Goal: Task Accomplishment & Management: Complete application form

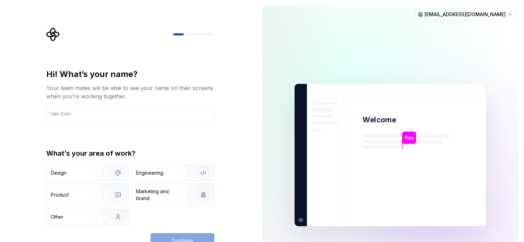
click at [158, 101] on div "Hi! What’s your name? Your team mates will be able to see your name on their sc…" at bounding box center [130, 95] width 168 height 52
click at [99, 175] on img "button" at bounding box center [114, 173] width 44 height 46
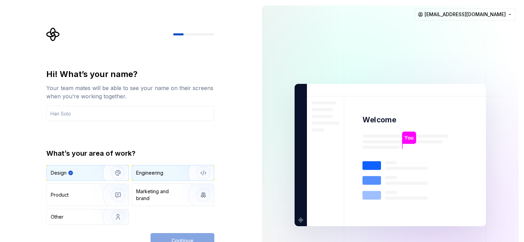
click at [158, 171] on div "Engineering" at bounding box center [149, 172] width 27 height 7
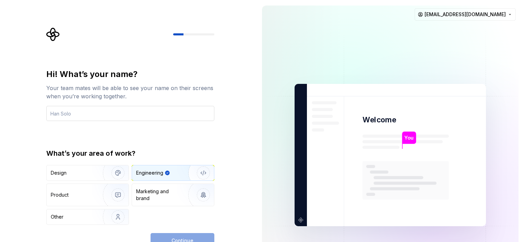
click at [97, 107] on input "text" at bounding box center [130, 113] width 168 height 15
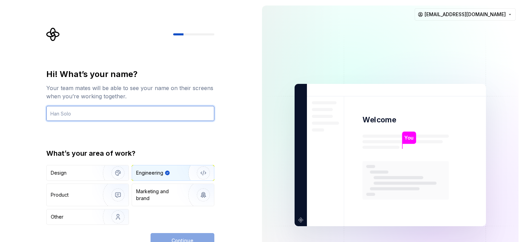
type input "quydev"
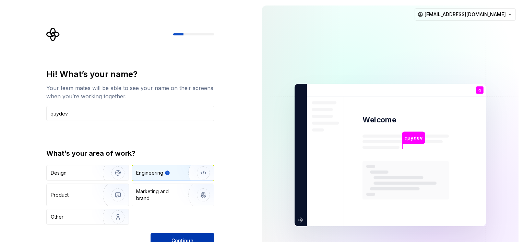
click at [180, 234] on button "Continue" at bounding box center [183, 240] width 64 height 15
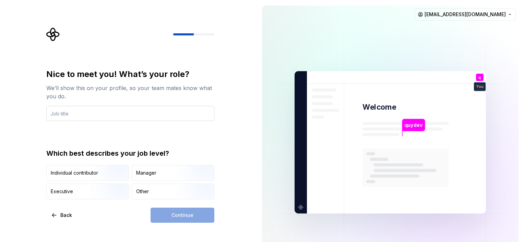
click at [129, 107] on input "text" at bounding box center [130, 113] width 168 height 15
click at [156, 193] on div "Other" at bounding box center [173, 191] width 82 height 15
click at [169, 213] on div "Continue" at bounding box center [183, 214] width 64 height 15
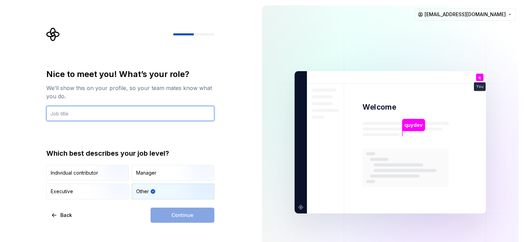
click at [103, 118] on input "text" at bounding box center [130, 113] width 168 height 15
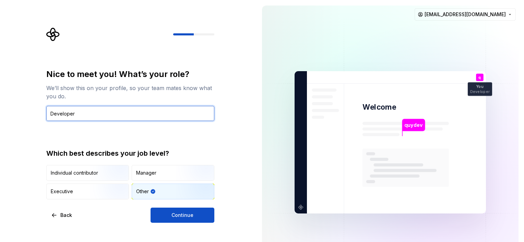
type input "Developer"
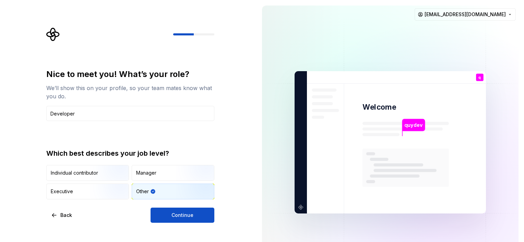
click at [180, 224] on div "Nice to meet you! What’s your role? We’ll show this on your profile, so your te…" at bounding box center [128, 142] width 257 height 284
click at [176, 213] on span "Continue" at bounding box center [183, 214] width 22 height 7
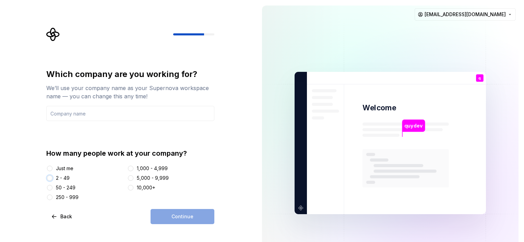
click at [50, 180] on button "2 - 49" at bounding box center [49, 177] width 5 height 5
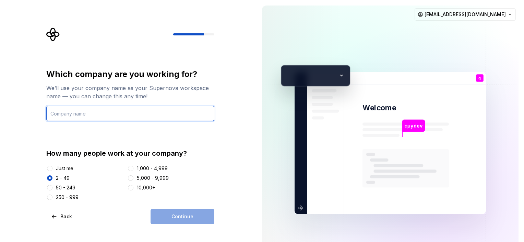
click at [90, 113] on input "text" at bounding box center [130, 113] width 168 height 15
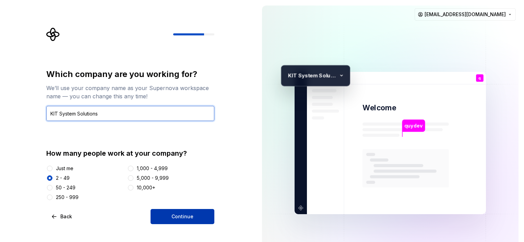
type input "KIT System Solutions"
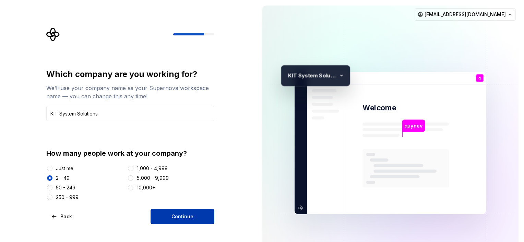
click at [198, 218] on button "Continue" at bounding box center [183, 216] width 64 height 15
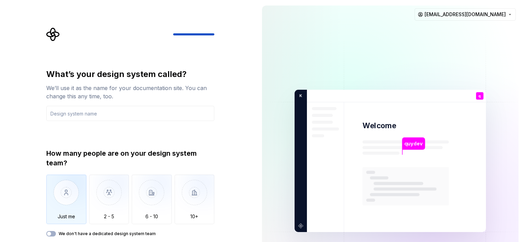
click at [77, 199] on img "button" at bounding box center [66, 197] width 40 height 46
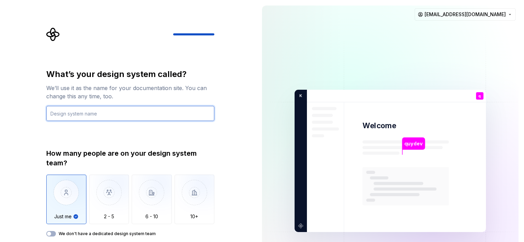
click at [90, 116] on input "text" at bounding box center [130, 113] width 168 height 15
type input "Q"
type input "D"
type input "Moudouken System"
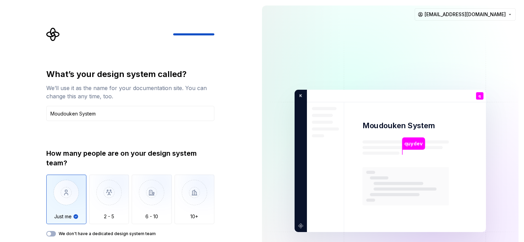
click at [52, 230] on div "How many people are on your design system team? Just me 2 - 5 6 - 10 10+ We don…" at bounding box center [130, 192] width 168 height 88
click at [52, 232] on button "We don't have a dedicated design system team" at bounding box center [51, 233] width 10 height 5
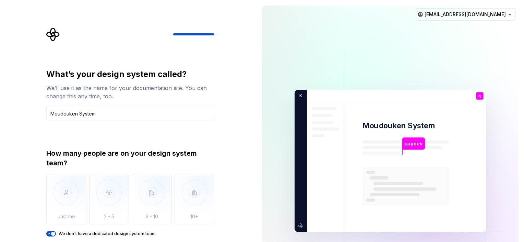
click at [57, 231] on div "We don't have a dedicated design system team" at bounding box center [130, 233] width 168 height 5
click at [55, 234] on span "button" at bounding box center [53, 233] width 4 height 4
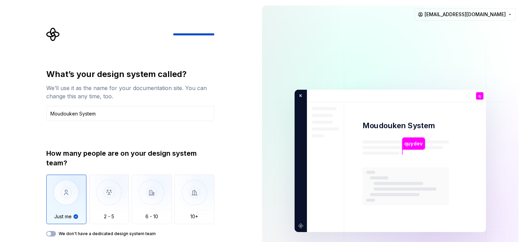
click at [414, 142] on p "quydev" at bounding box center [414, 144] width 18 height 8
click at [228, 96] on div "What’s your design system called? We’ll use it as the name for your documentati…" at bounding box center [128, 160] width 257 height 321
click at [410, 133] on img at bounding box center [391, 161] width 278 height 324
click at [477, 100] on div "You Developer" at bounding box center [480, 104] width 24 height 14
drag, startPoint x: 477, startPoint y: 100, endPoint x: 480, endPoint y: 93, distance: 7.1
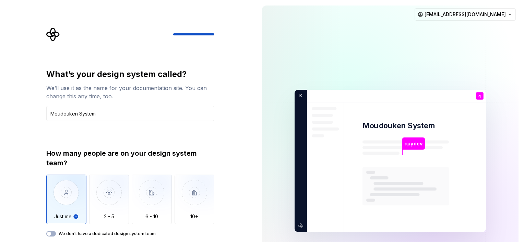
click at [480, 93] on div "q You Developer" at bounding box center [480, 96] width 8 height 8
click at [300, 229] on img at bounding box center [391, 161] width 278 height 324
click at [222, 212] on div "What’s your design system called? We’ll use it as the name for your documentati…" at bounding box center [128, 160] width 257 height 321
click at [200, 211] on img "button" at bounding box center [195, 197] width 40 height 46
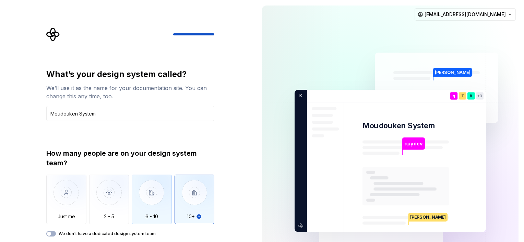
click at [160, 201] on img "button" at bounding box center [152, 197] width 40 height 46
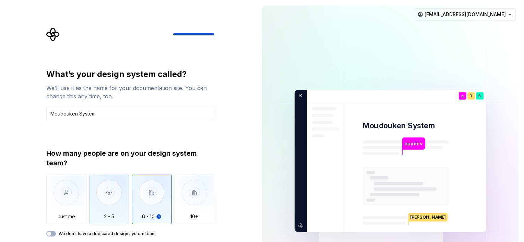
click at [104, 198] on img "button" at bounding box center [109, 197] width 40 height 46
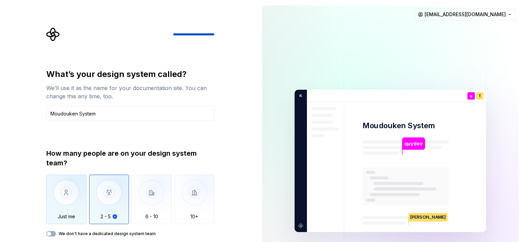
click at [71, 196] on img "button" at bounding box center [66, 197] width 40 height 46
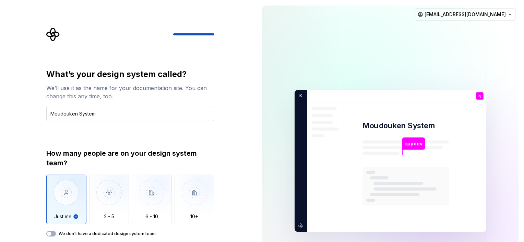
click at [95, 120] on input "Moudouken System" at bounding box center [130, 113] width 168 height 15
drag, startPoint x: 188, startPoint y: 19, endPoint x: 186, endPoint y: 31, distance: 12.2
click at [187, 24] on div "What’s your design system called? We’ll use it as the name for your documentati…" at bounding box center [128, 160] width 257 height 321
click at [185, 31] on div at bounding box center [130, 34] width 168 height 14
drag, startPoint x: 183, startPoint y: 36, endPoint x: 163, endPoint y: 34, distance: 20.4
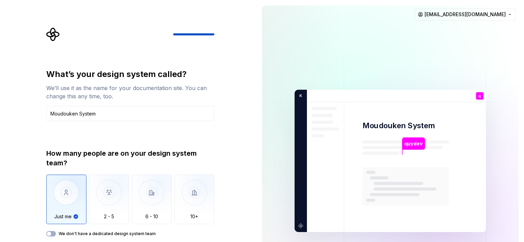
click at [163, 34] on div at bounding box center [130, 34] width 168 height 14
click at [285, 207] on img at bounding box center [391, 161] width 278 height 324
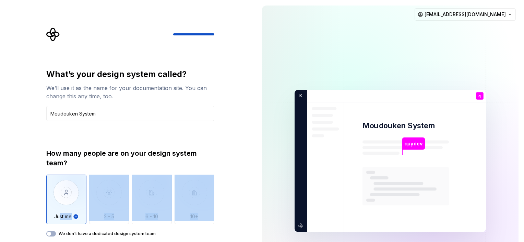
click at [56, 229] on div "How many people are on your design system team? Just me 2 - 5 6 - 10 10+ We don…" at bounding box center [130, 192] width 168 height 88
drag, startPoint x: 56, startPoint y: 229, endPoint x: 54, endPoint y: 235, distance: 6.2
click at [54, 235] on button "We don't have a dedicated design system team" at bounding box center [51, 233] width 10 height 5
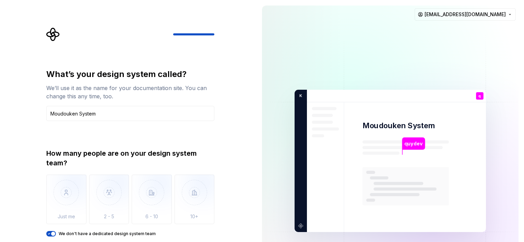
click at [166, 144] on div "What’s your design system called? We’ll use it as the name for your documentati…" at bounding box center [130, 152] width 168 height 167
click at [474, 164] on img at bounding box center [391, 161] width 278 height 324
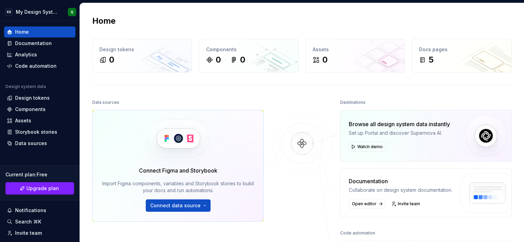
click at [309, 146] on img at bounding box center [302, 150] width 67 height 74
click at [33, 42] on div "Documentation" at bounding box center [33, 43] width 37 height 7
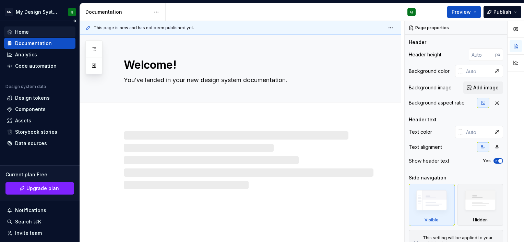
click at [31, 31] on div "Home" at bounding box center [40, 31] width 66 height 7
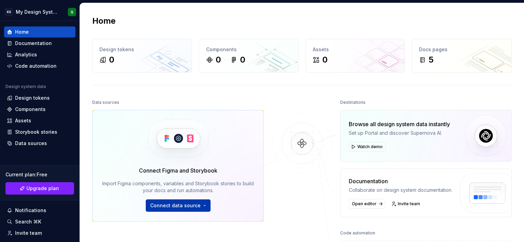
click at [174, 205] on span "Connect data source" at bounding box center [175, 205] width 50 height 7
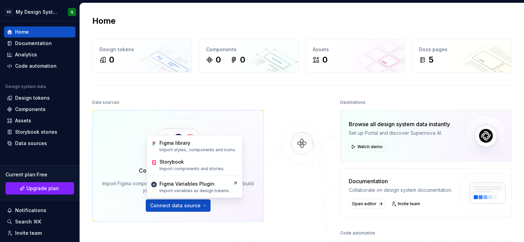
click at [301, 181] on img at bounding box center [302, 150] width 67 height 74
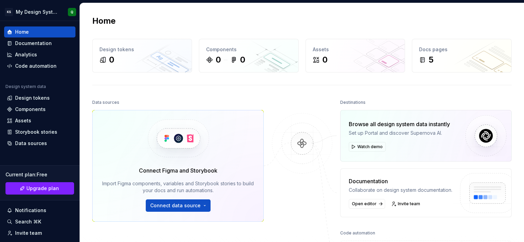
click at [302, 144] on img at bounding box center [302, 150] width 67 height 74
click at [15, 45] on div "Documentation" at bounding box center [33, 43] width 37 height 7
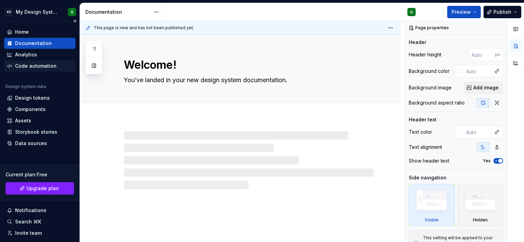
click at [21, 67] on div "Code automation" at bounding box center [36, 65] width 42 height 7
type textarea "*"
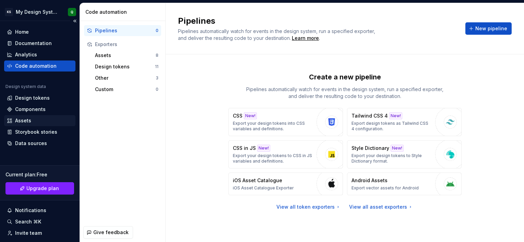
click at [9, 123] on icon at bounding box center [9, 120] width 5 height 5
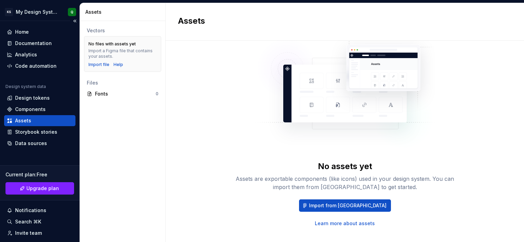
scroll to position [34, 0]
